Goal: Task Accomplishment & Management: Manage account settings

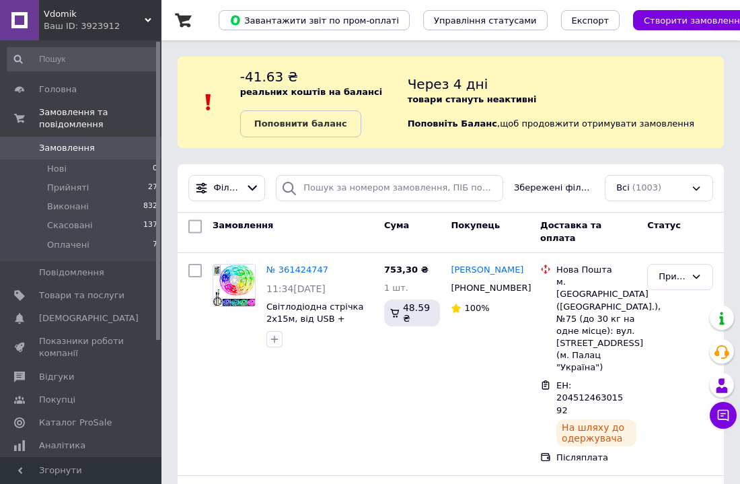
click at [595, 81] on div "Через 4 дні товари стануть неактивні Поповніть Баланс ,  щоб продовжити отримув…" at bounding box center [566, 102] width 316 height 70
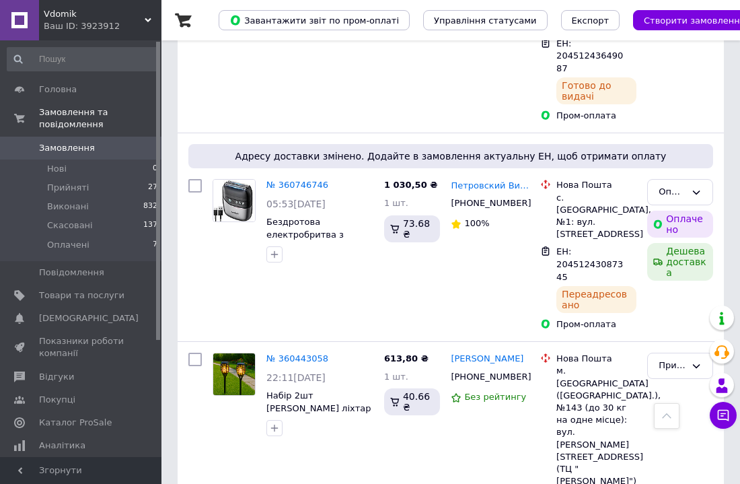
scroll to position [1856, 0]
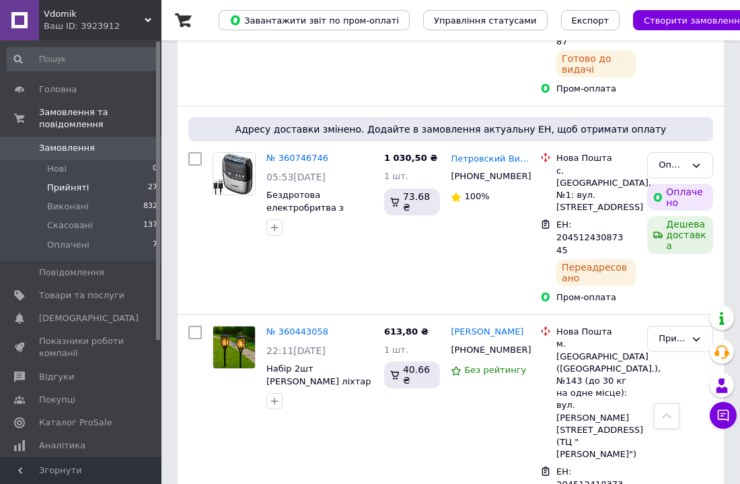
click at [63, 187] on span "Прийняті" at bounding box center [68, 188] width 42 height 12
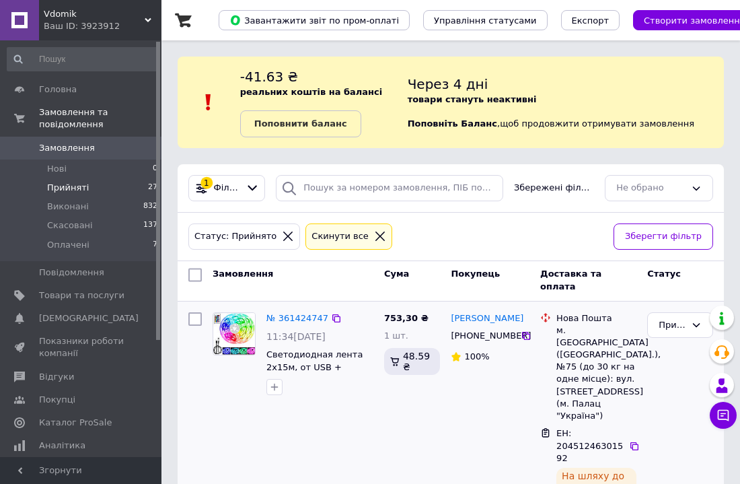
click at [462, 404] on div "Анастасия Яворська +380966286749 100%" at bounding box center [489, 412] width 89 height 211
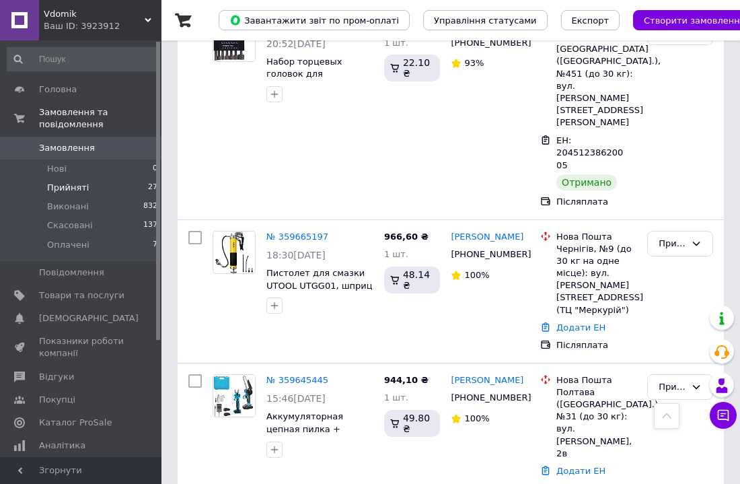
scroll to position [1668, 0]
